Goal: Information Seeking & Learning: Learn about a topic

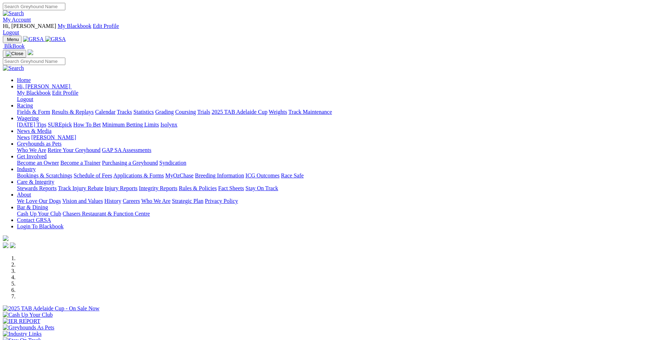
scroll to position [212, 0]
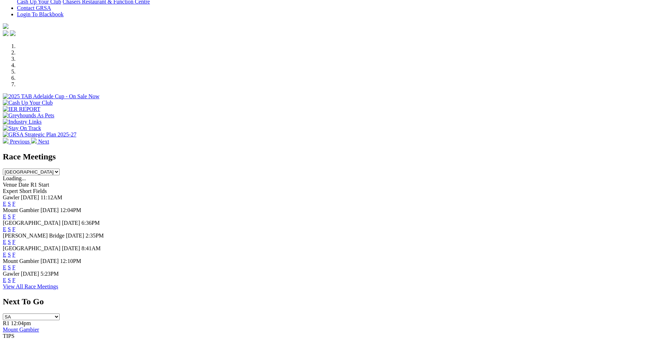
click at [16, 264] on link "F" at bounding box center [13, 267] width 3 height 6
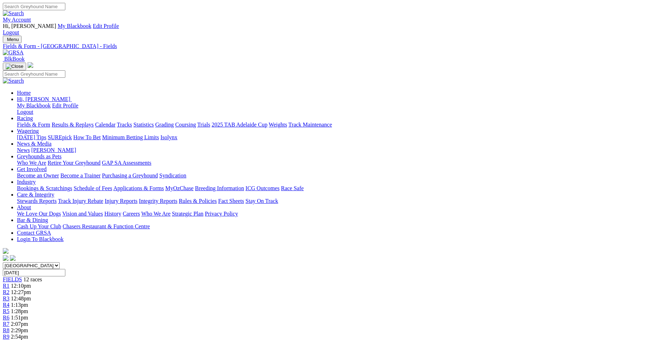
click at [10, 333] on span "R9" at bounding box center [6, 336] width 7 height 6
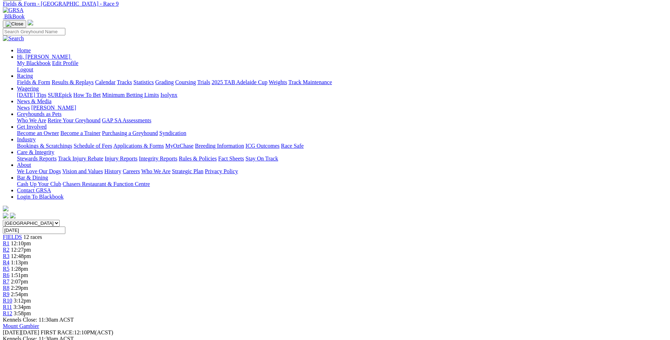
scroll to position [35, 0]
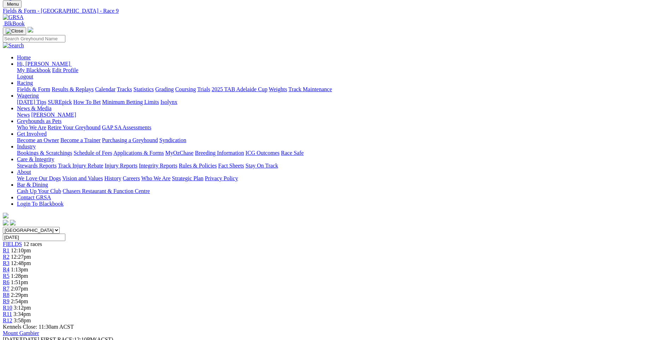
click at [12, 304] on span "R10" at bounding box center [8, 307] width 10 height 6
